Goal: Task Accomplishment & Management: Manage account settings

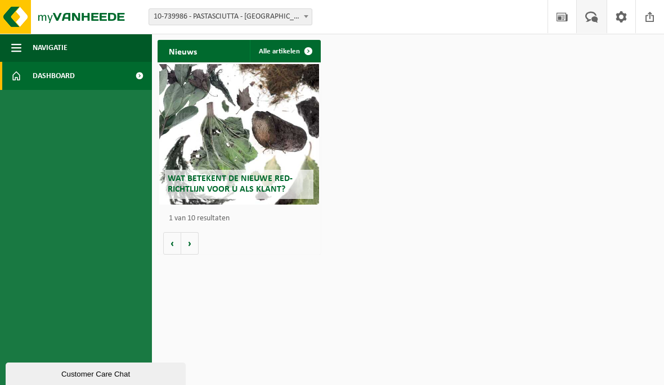
click at [584, 21] on span at bounding box center [591, 16] width 19 height 33
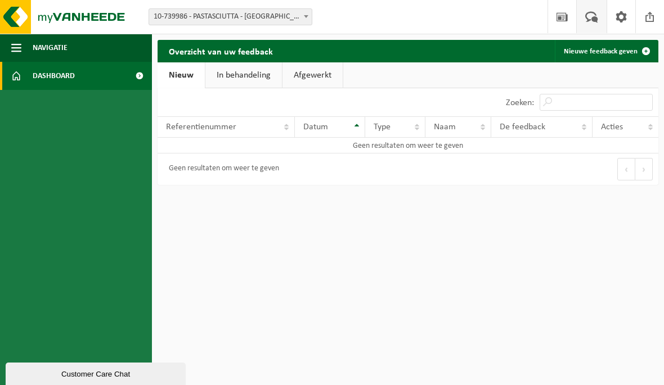
click at [56, 80] on span "Dashboard" at bounding box center [54, 76] width 42 height 28
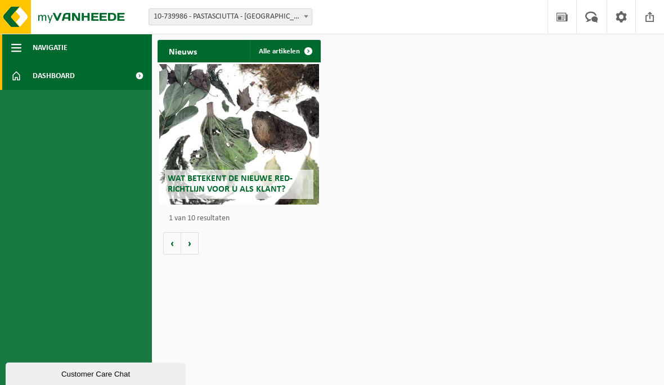
click at [17, 45] on span "button" at bounding box center [16, 48] width 10 height 28
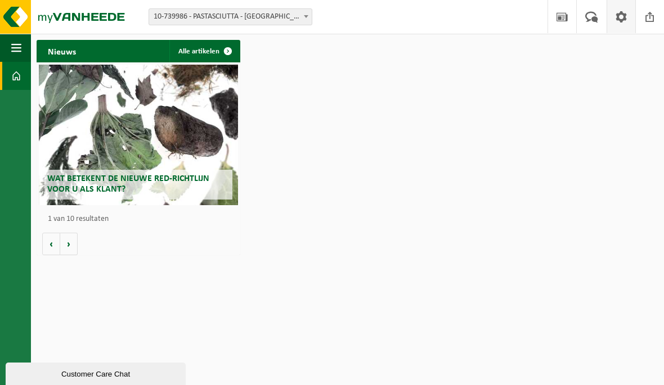
click at [613, 18] on span at bounding box center [621, 16] width 17 height 33
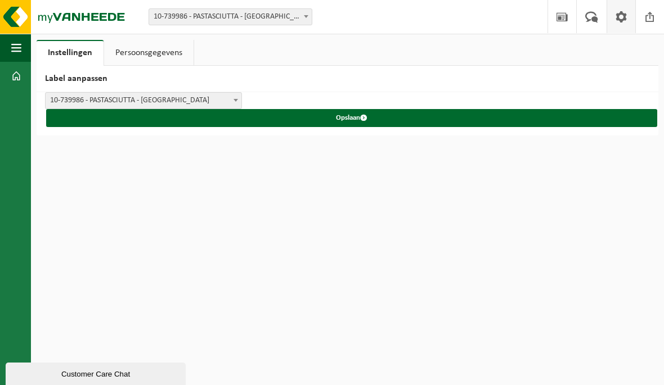
click at [160, 108] on span "10-739986 - PASTASCIUTTA - [GEOGRAPHIC_DATA]" at bounding box center [144, 101] width 196 height 16
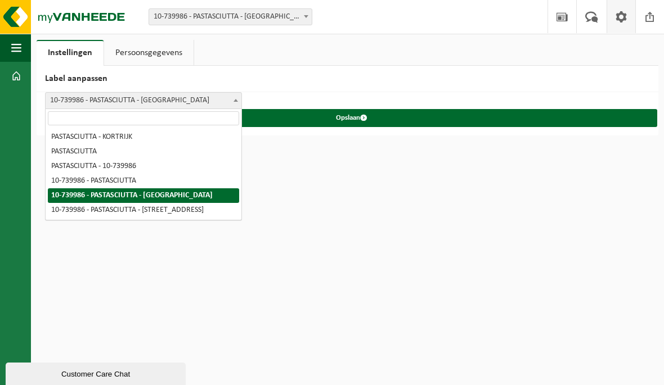
click at [151, 99] on span "10-739986 - PASTASCIUTTA - [GEOGRAPHIC_DATA]" at bounding box center [144, 101] width 196 height 16
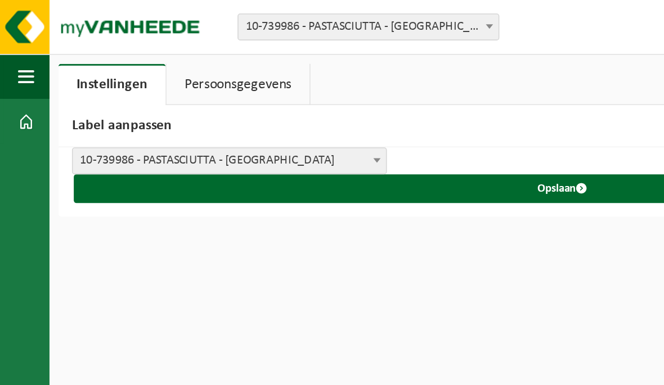
click at [138, 105] on span "10-739986 - PASTASCIUTTA - KORTRIJK" at bounding box center [144, 101] width 196 height 16
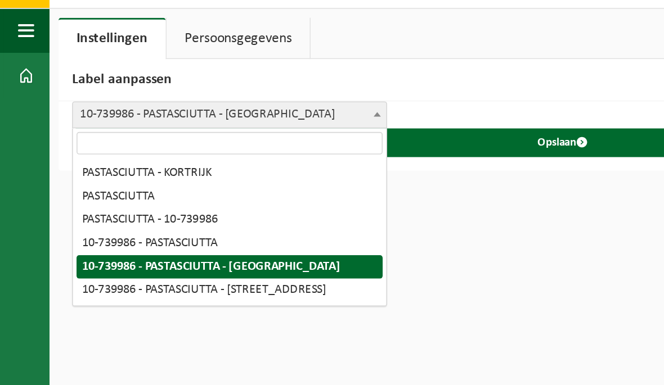
select select "5"
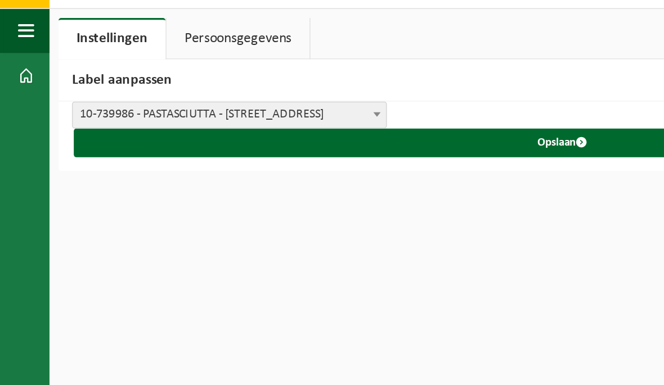
click at [304, 118] on html "Vestiging: 10-739986 - PASTASCIUTTA - KORTRIJK 10-975679 - PASTA PER FAVORE - K…" at bounding box center [332, 192] width 664 height 385
click at [365, 114] on span "submit" at bounding box center [363, 117] width 7 height 7
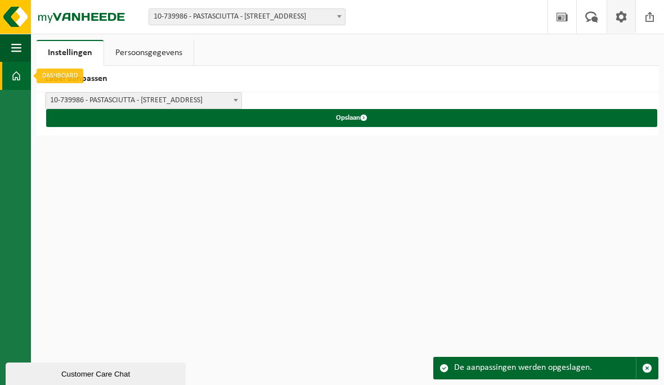
click at [15, 75] on span at bounding box center [16, 76] width 10 height 28
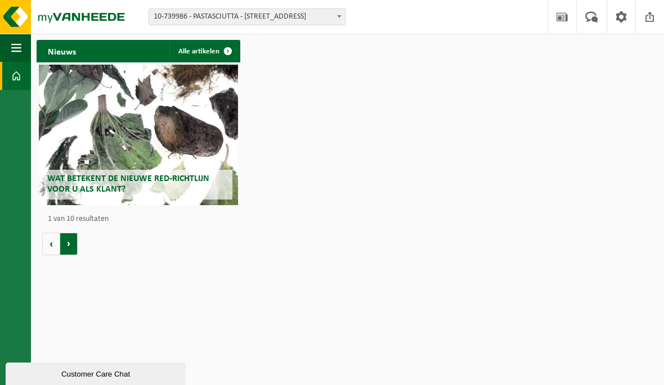
click at [77, 246] on button "Volgende" at bounding box center [68, 244] width 17 height 23
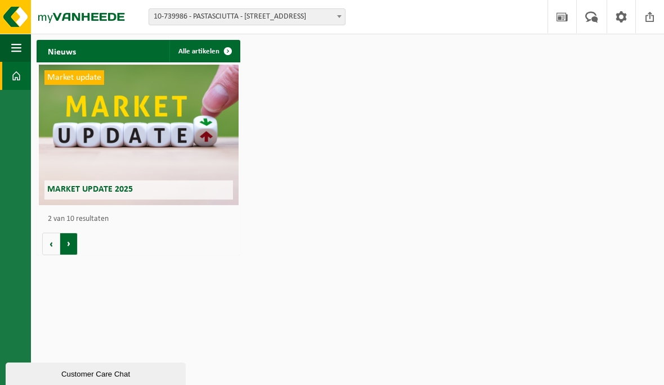
click at [75, 245] on button "Volgende" at bounding box center [68, 244] width 17 height 23
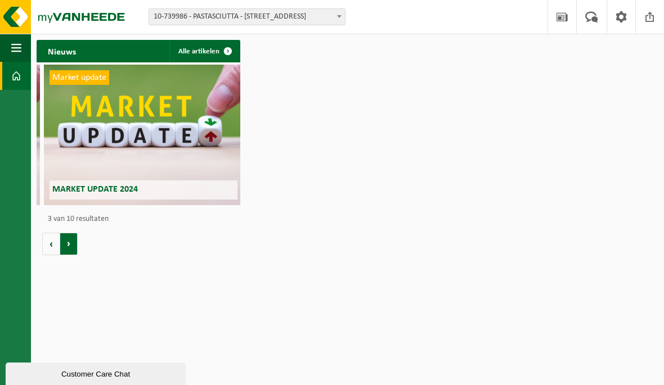
scroll to position [0, 407]
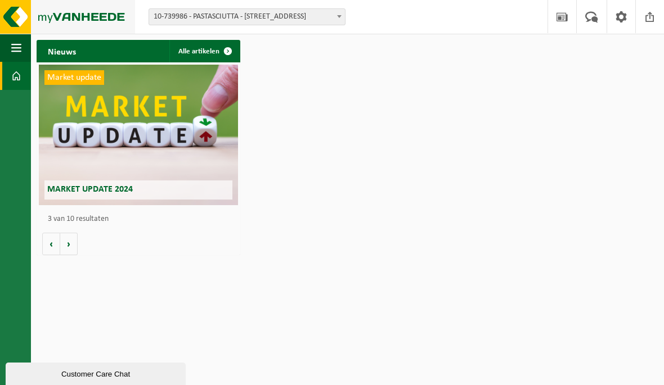
click at [19, 16] on img at bounding box center [67, 17] width 135 height 34
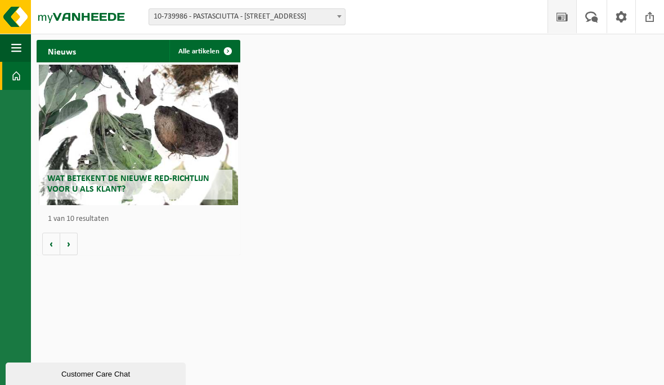
click at [557, 19] on span at bounding box center [562, 16] width 17 height 33
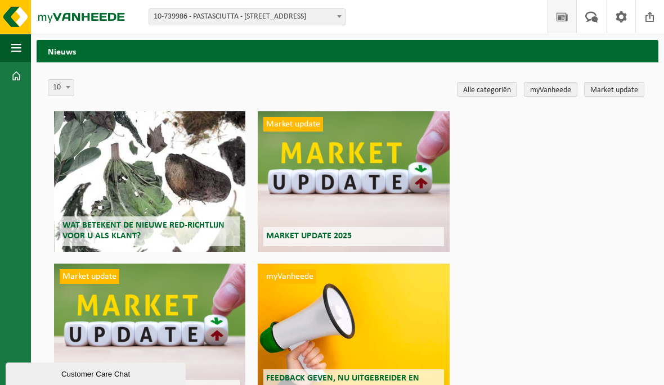
click at [543, 85] on link "myVanheede" at bounding box center [550, 89] width 53 height 15
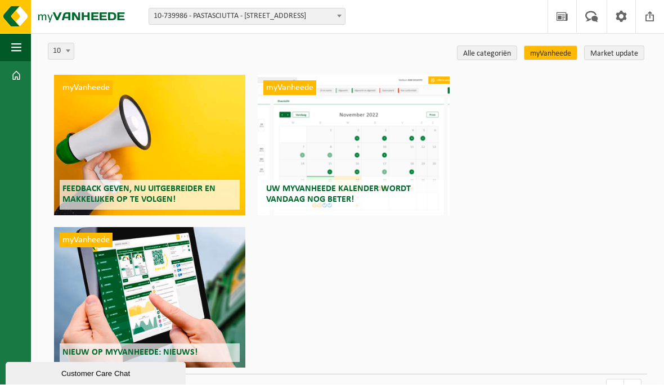
scroll to position [28, 0]
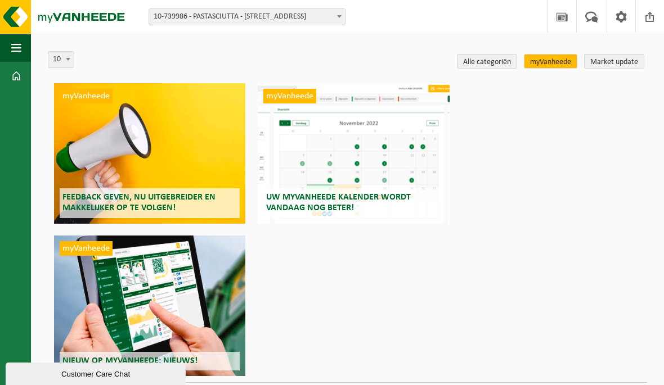
click at [125, 292] on div "myVanheede Nieuw op myVanheede: Nieuws!" at bounding box center [150, 306] width 192 height 141
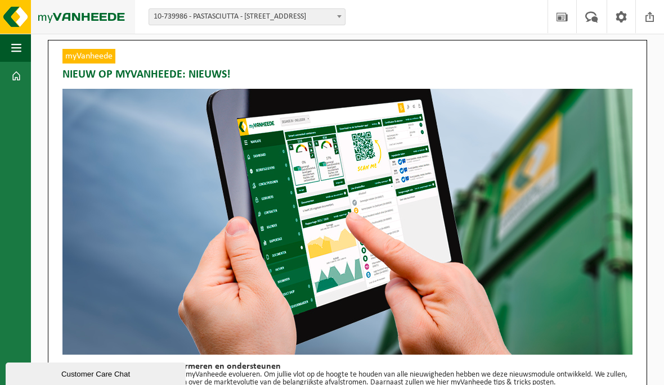
click at [96, 17] on img at bounding box center [67, 17] width 135 height 34
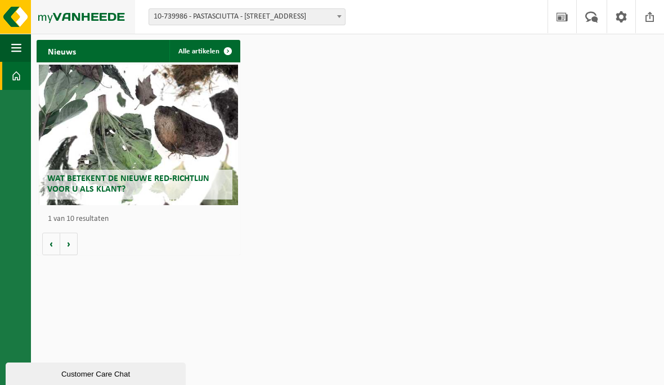
click at [2, 28] on img at bounding box center [67, 17] width 135 height 34
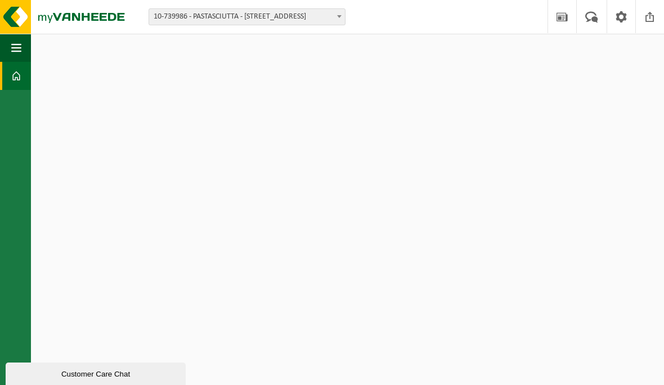
click at [21, 47] on button "Navigatie" at bounding box center [15, 48] width 31 height 28
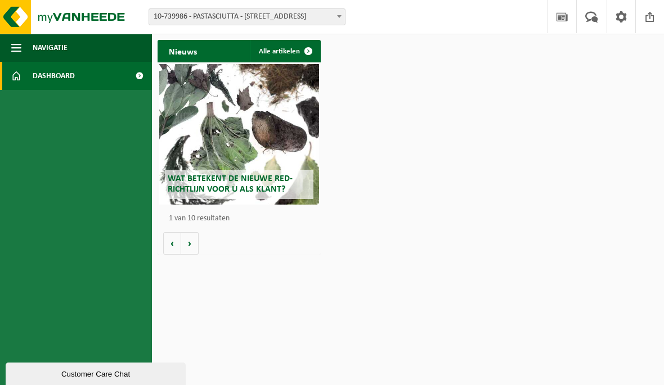
click at [34, 77] on span "Dashboard" at bounding box center [54, 76] width 42 height 28
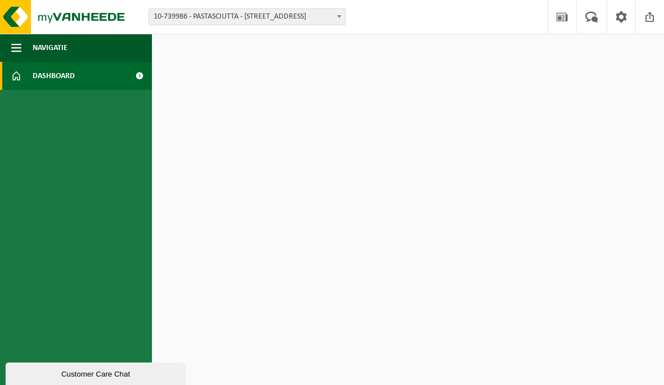
click at [137, 66] on span at bounding box center [139, 76] width 25 height 28
click at [141, 86] on span at bounding box center [139, 76] width 25 height 28
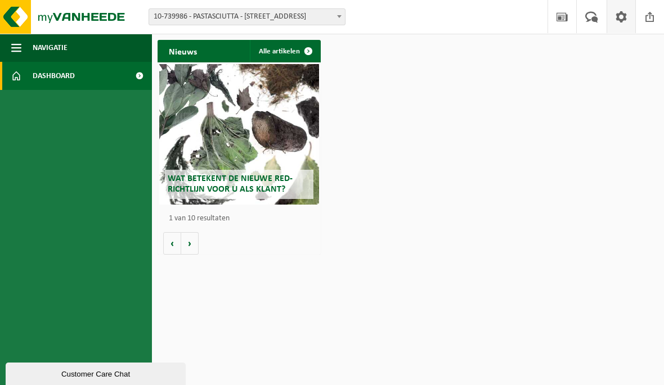
click at [620, 29] on span at bounding box center [621, 16] width 17 height 33
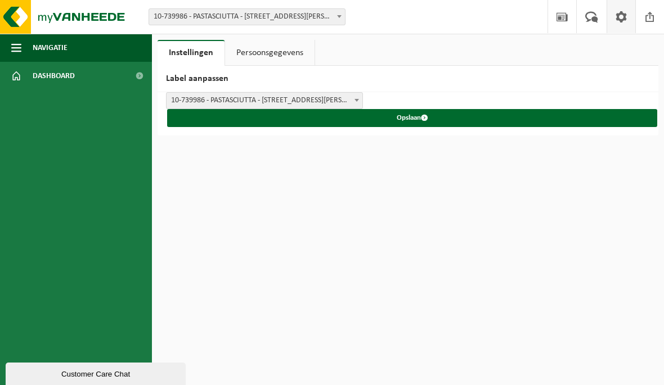
click at [281, 56] on link "Persoonsgegevens" at bounding box center [269, 53] width 89 height 26
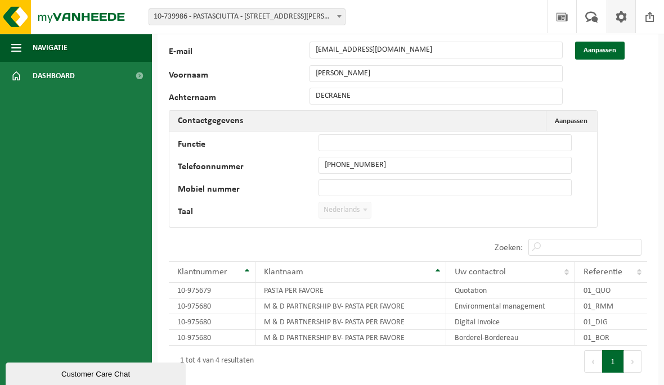
scroll to position [36, 0]
click at [332, 290] on td "PASTA PER FAVORE" at bounding box center [350, 290] width 191 height 16
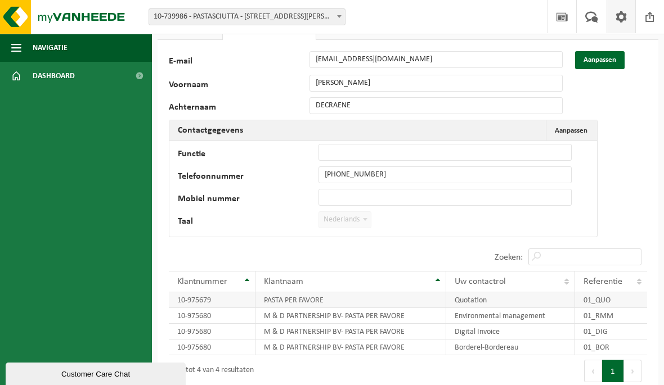
scroll to position [28, 0]
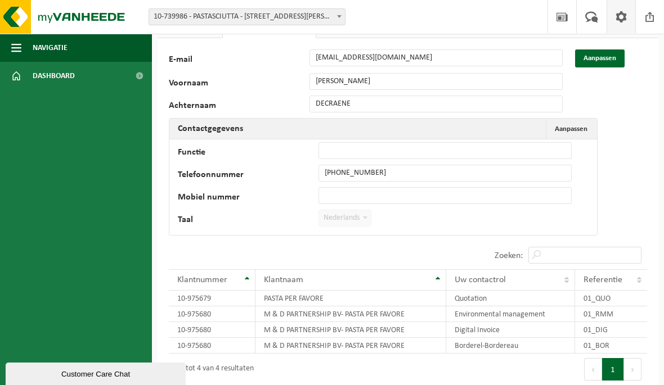
click at [606, 47] on div "113055 E-mail decraenedebbie20@gmail.com Aanpassen Voornaam DEBBIE Achternaam D…" at bounding box center [408, 243] width 501 height 411
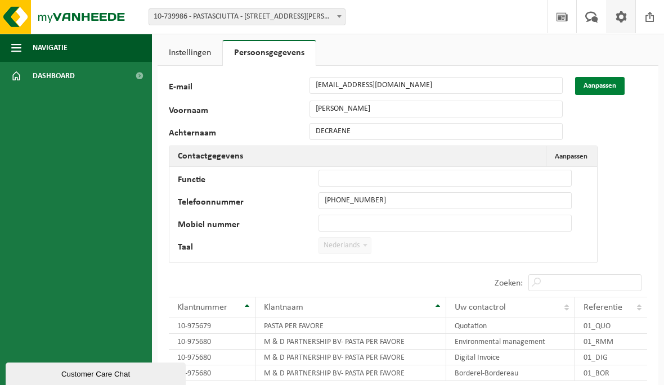
click at [596, 83] on button "Aanpassen" at bounding box center [600, 86] width 50 height 18
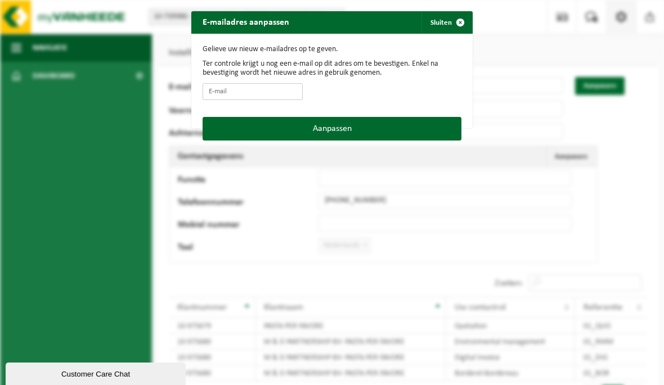
click at [242, 86] on input "E-mail" at bounding box center [253, 91] width 100 height 17
type input "d"
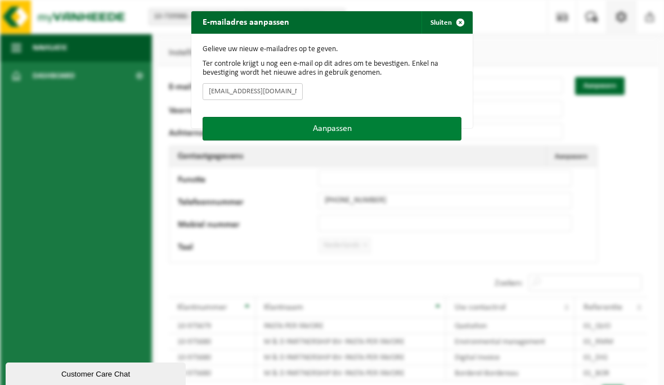
type input "[EMAIL_ADDRESS][DOMAIN_NAME]"
click at [332, 127] on button "Aanpassen" at bounding box center [332, 129] width 259 height 24
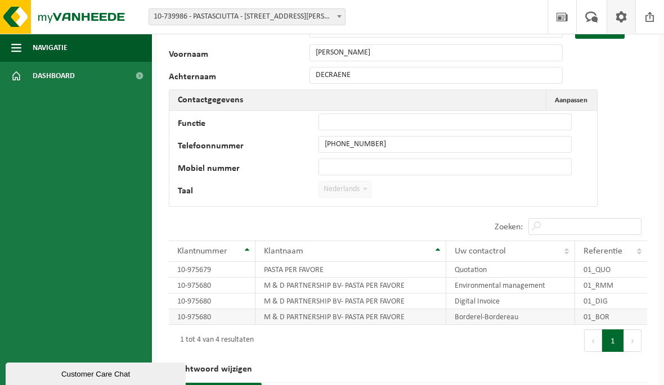
scroll to position [55, 0]
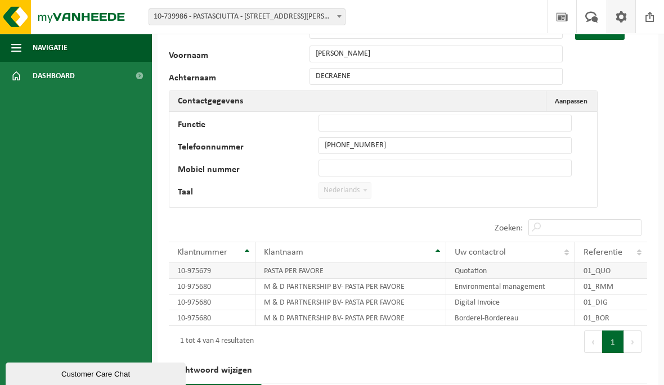
click at [339, 274] on td "PASTA PER FAVORE" at bounding box center [350, 271] width 191 height 16
click at [460, 275] on td "Quotation" at bounding box center [510, 271] width 129 height 16
click at [267, 283] on td "M & D PARTNERSHIP BV- PASTA PER FAVORE" at bounding box center [350, 287] width 191 height 16
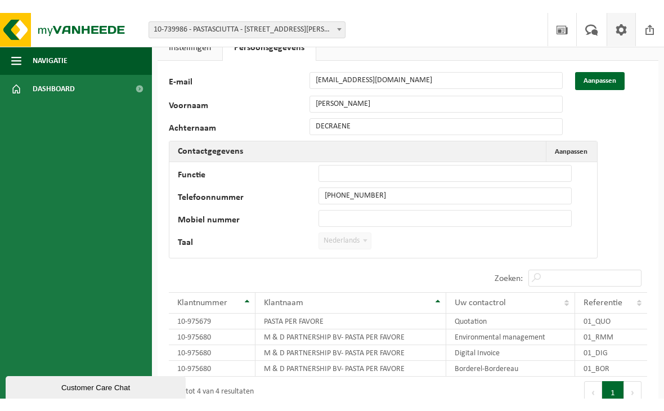
scroll to position [0, 0]
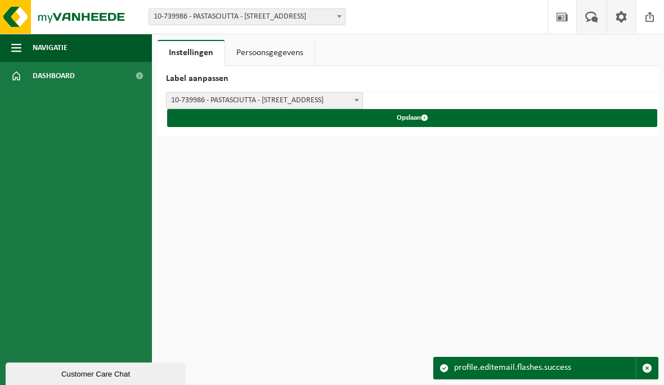
click at [593, 18] on span at bounding box center [591, 16] width 19 height 33
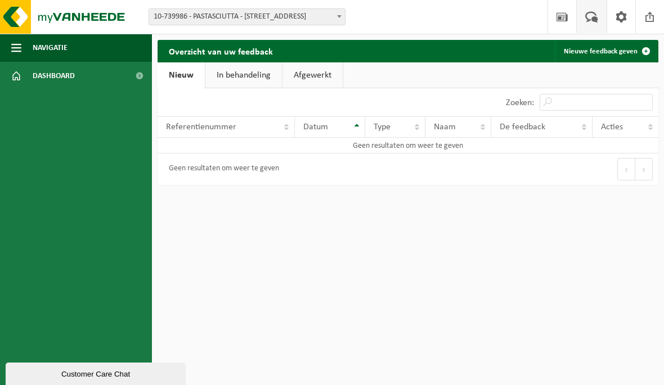
click at [232, 81] on link "In behandeling" at bounding box center [243, 75] width 77 height 26
click at [321, 75] on link "Afgewerkt" at bounding box center [314, 75] width 60 height 26
click at [189, 67] on link "Nieuw" at bounding box center [181, 75] width 46 height 26
click at [626, 12] on span at bounding box center [621, 16] width 17 height 33
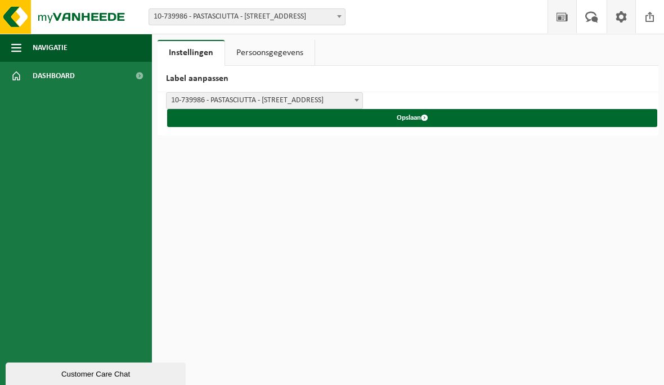
click at [571, 21] on link "Nieuws" at bounding box center [561, 16] width 29 height 33
